Goal: Check status: Check status

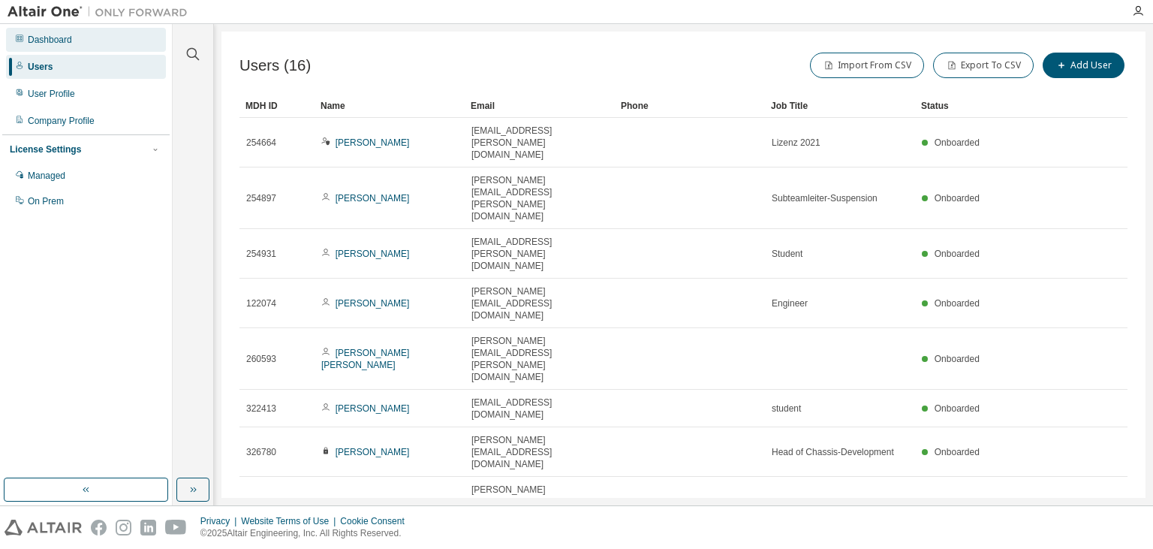
click at [110, 47] on div "Dashboard" at bounding box center [86, 40] width 160 height 24
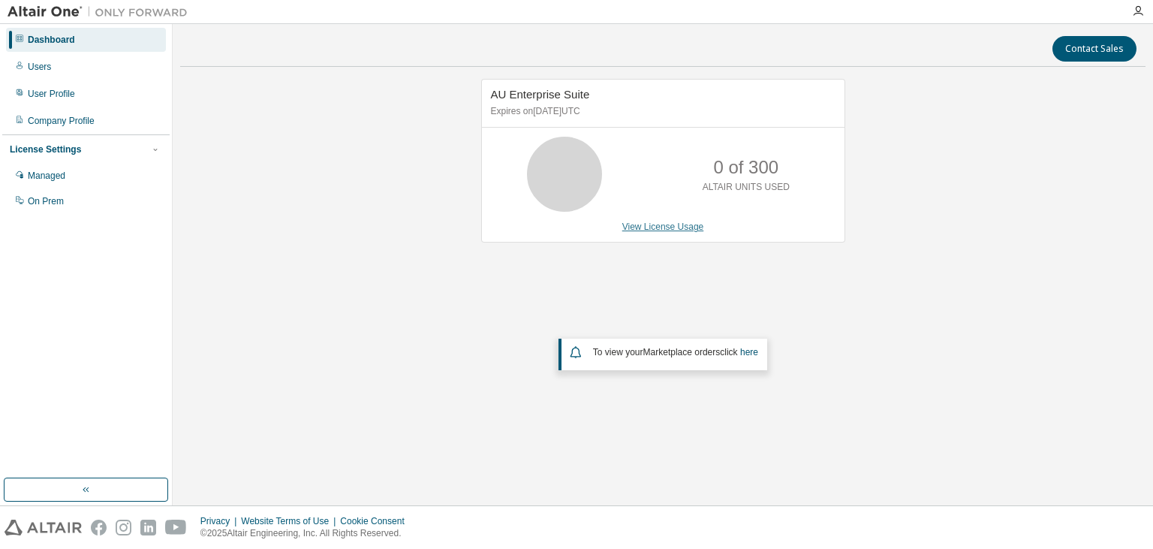
click at [680, 225] on link "View License Usage" at bounding box center [663, 227] width 82 height 11
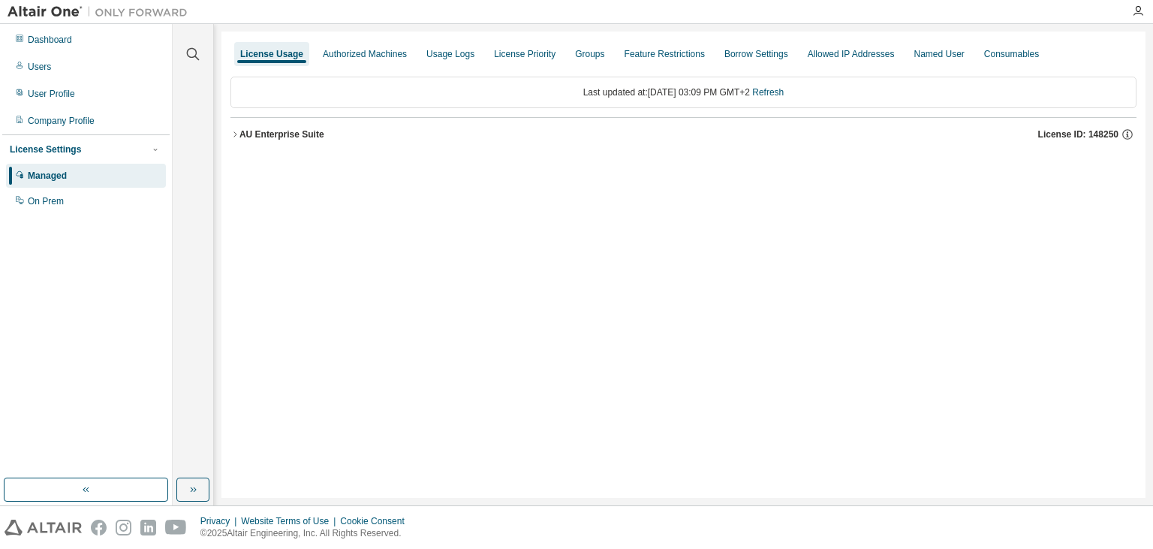
click at [237, 134] on icon "button" at bounding box center [235, 133] width 3 height 5
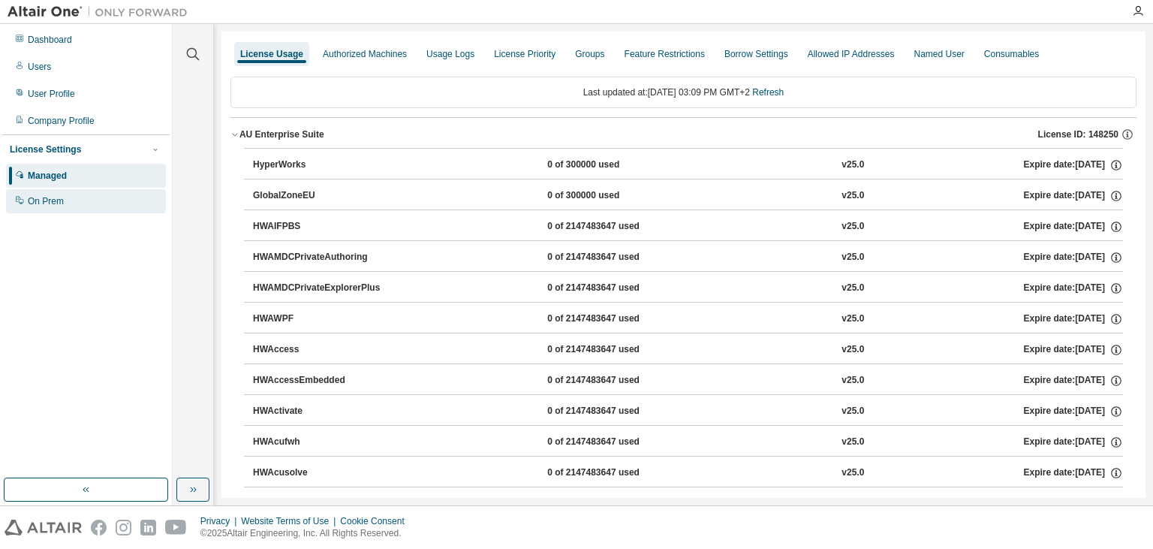
click at [96, 194] on div "On Prem" at bounding box center [86, 201] width 160 height 24
